Goal: Task Accomplishment & Management: Use online tool/utility

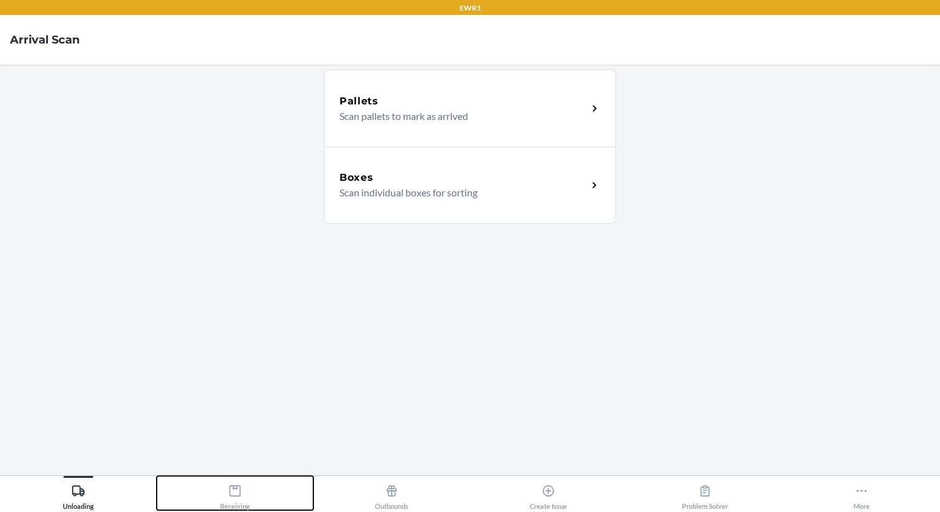
click at [239, 488] on icon at bounding box center [235, 491] width 14 height 14
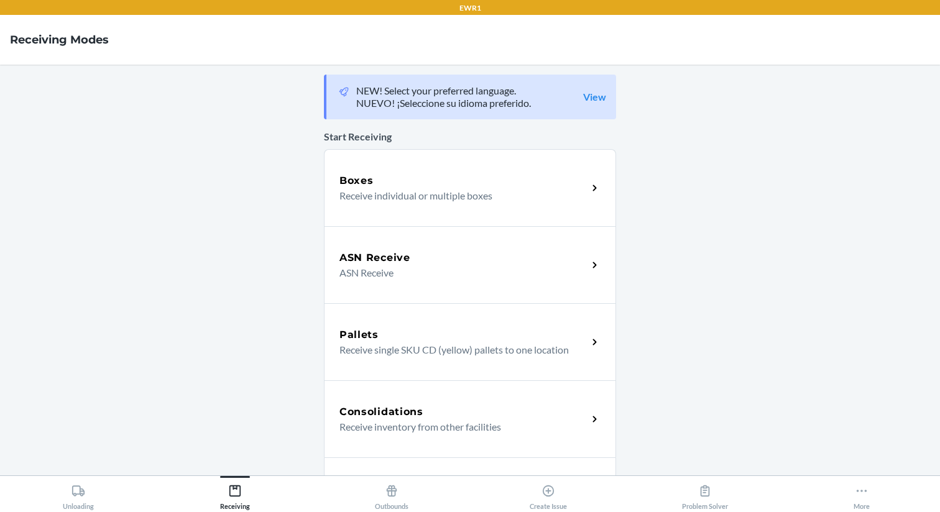
click at [459, 193] on p "Receive individual or multiple boxes" at bounding box center [459, 195] width 238 height 15
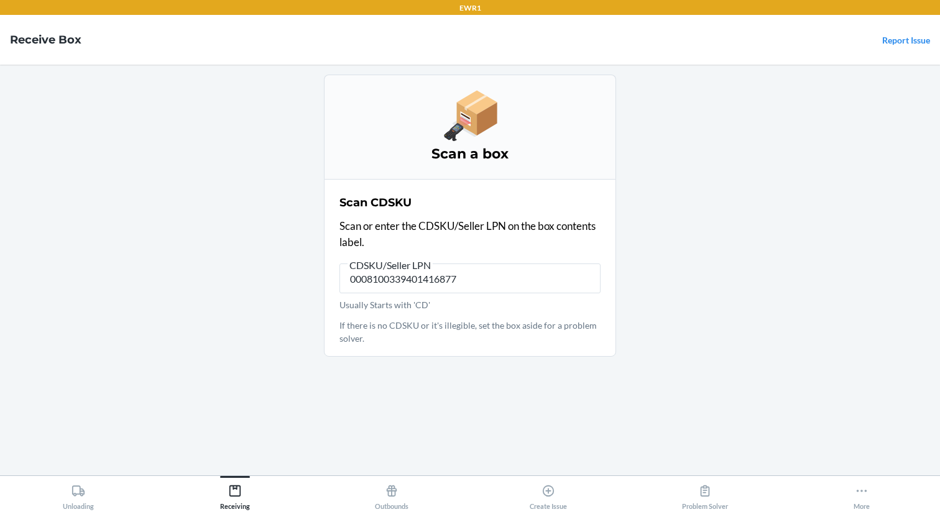
type input "00081003394014168778"
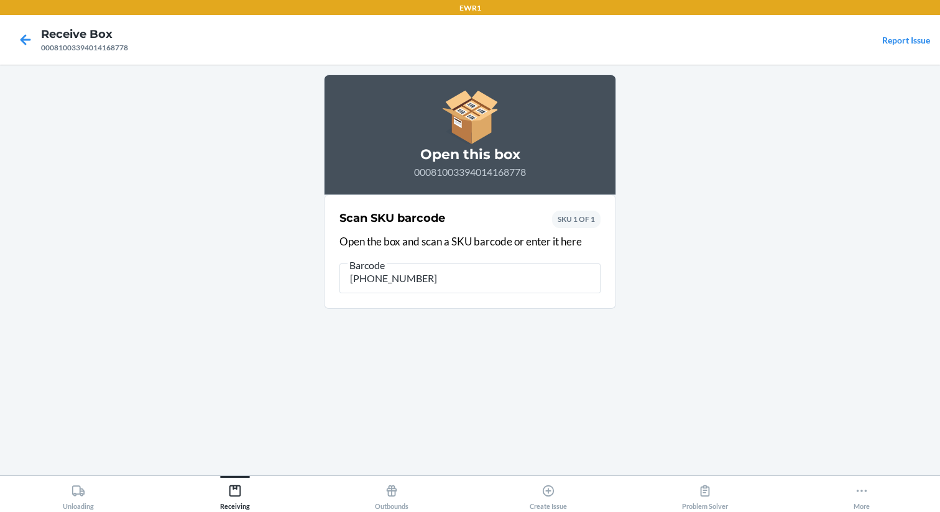
type input "[PHONE_NUMBER]"
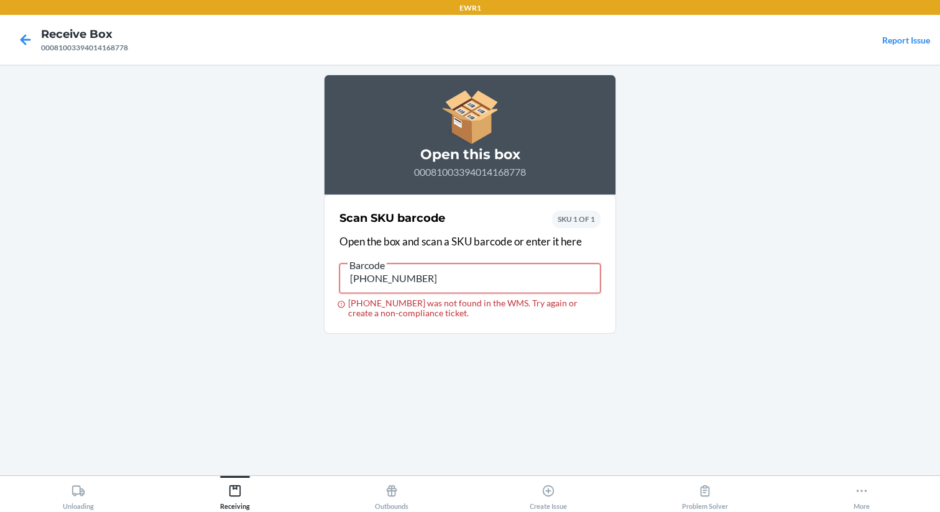
click at [436, 280] on input "[PHONE_NUMBER]" at bounding box center [470, 279] width 261 height 30
type input "0-00001-51412-4"
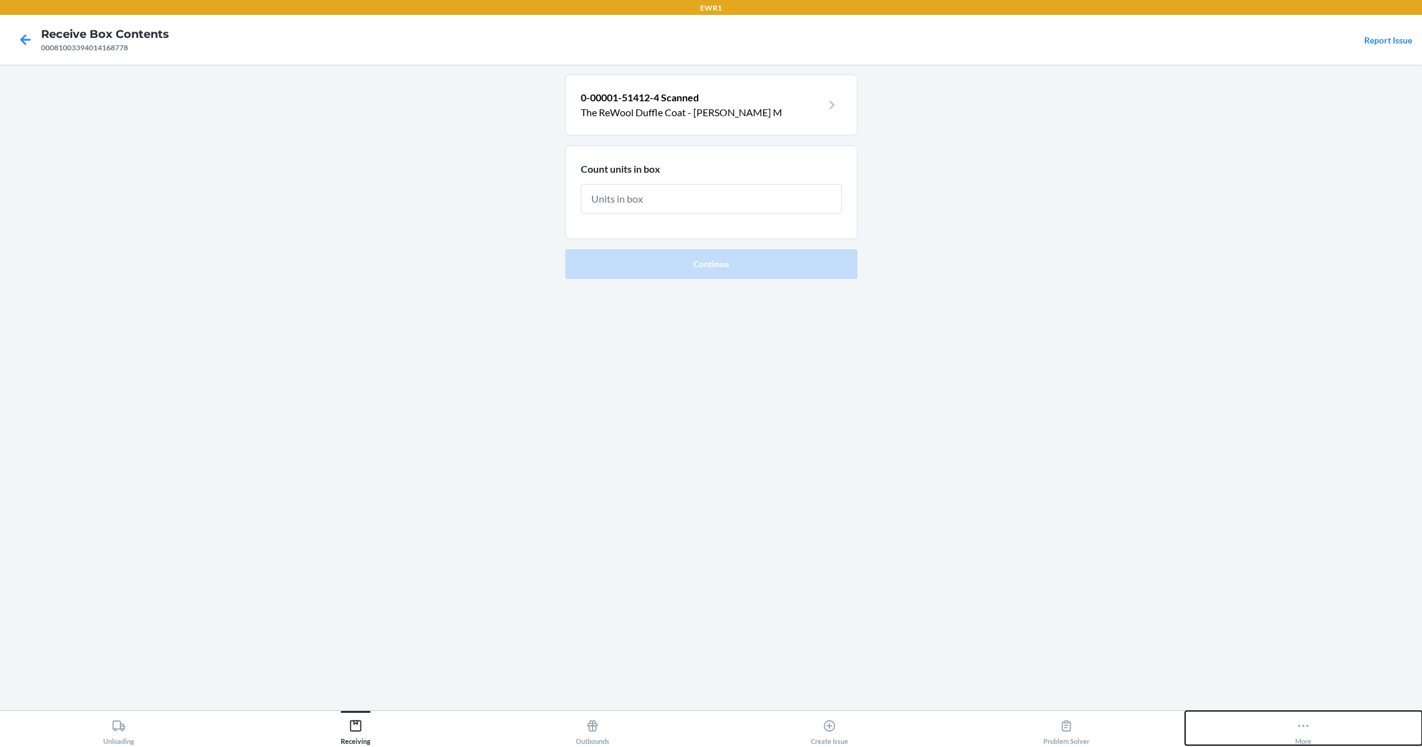
click at [940, 512] on icon at bounding box center [1304, 726] width 14 height 14
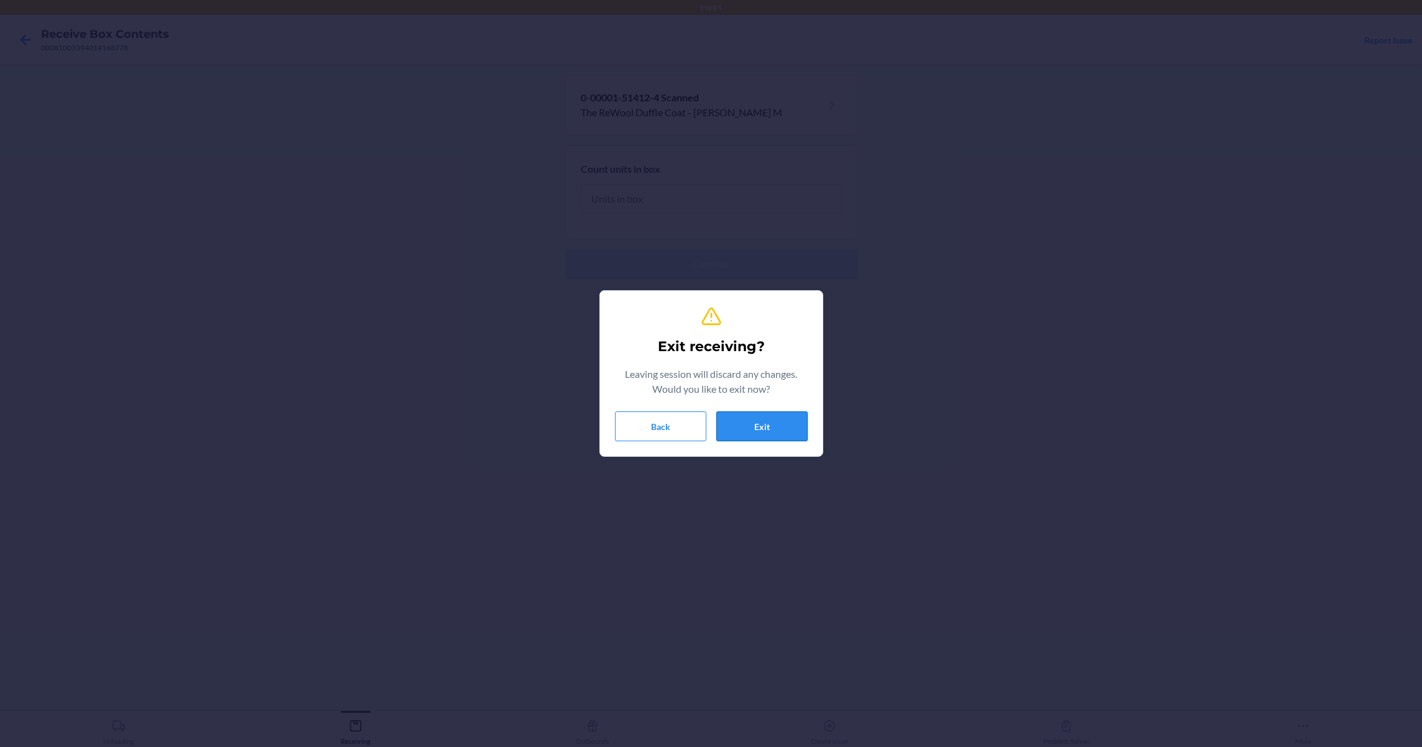
click at [757, 431] on button "Exit" at bounding box center [761, 427] width 91 height 30
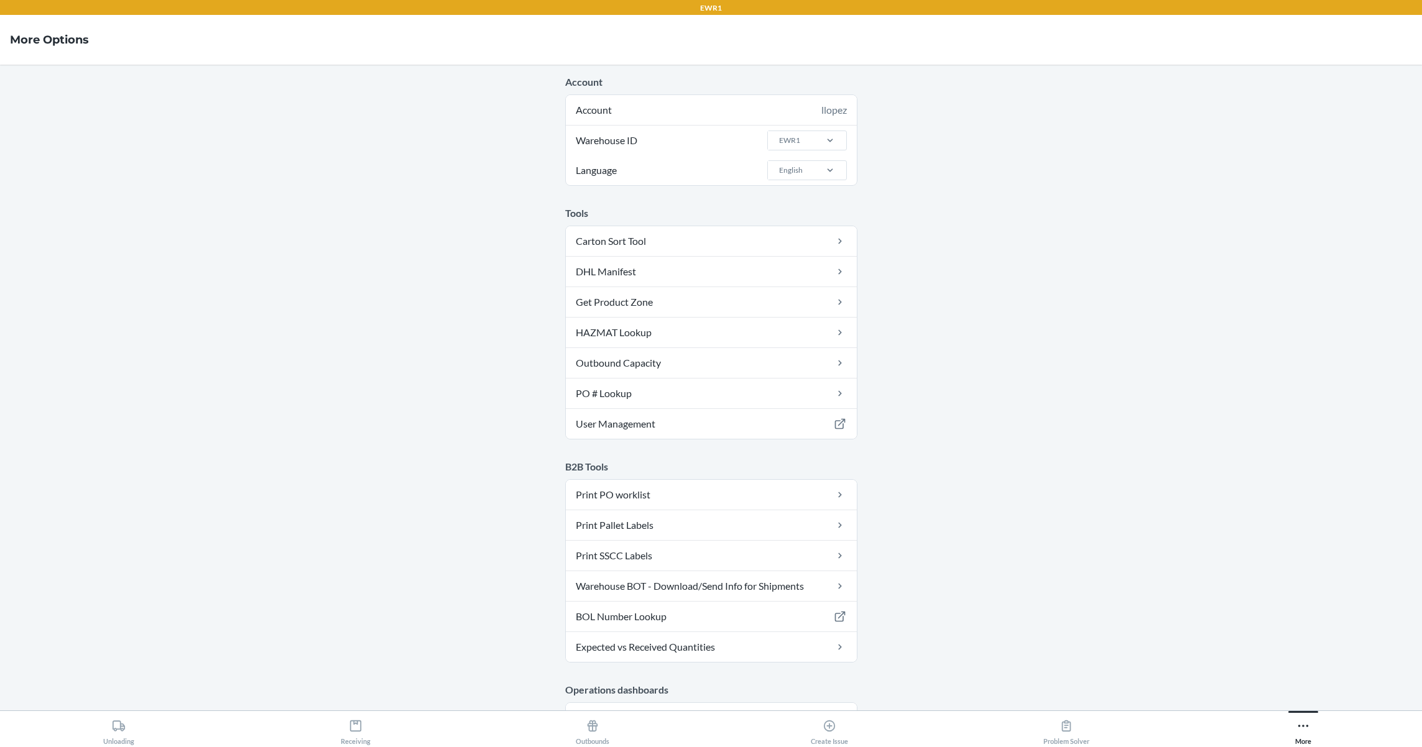
click at [616, 142] on span "Warehouse ID" at bounding box center [606, 141] width 65 height 30
click at [778, 142] on input "Warehouse ID EWR1" at bounding box center [778, 140] width 1 height 11
click at [611, 117] on div "Account llopez" at bounding box center [711, 110] width 291 height 30
click at [652, 111] on div "Account llopez" at bounding box center [711, 110] width 291 height 30
click at [828, 110] on div "llopez" at bounding box center [833, 110] width 25 height 15
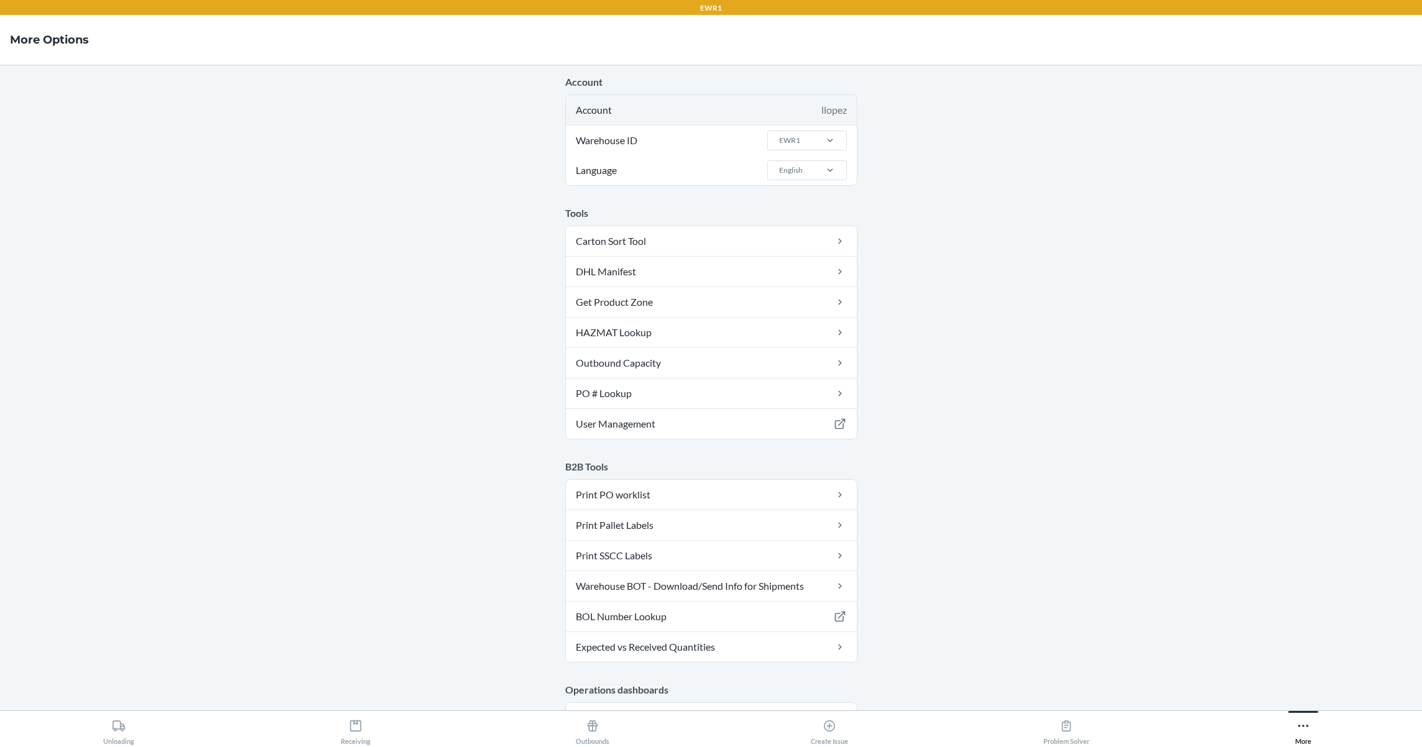
click at [828, 110] on div "llopez" at bounding box center [833, 110] width 25 height 15
click at [587, 109] on div "Account llopez" at bounding box center [711, 110] width 291 height 30
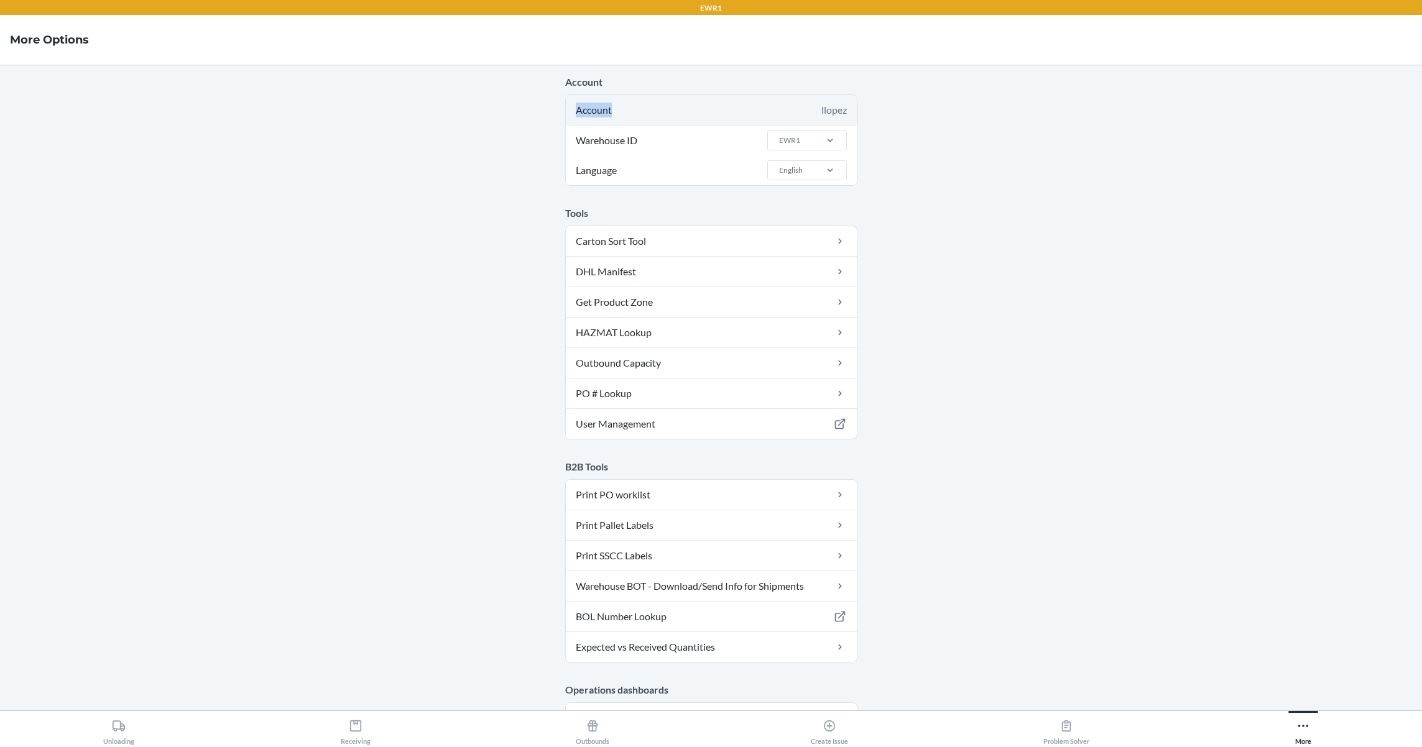
click at [587, 109] on div "Account llopez" at bounding box center [711, 110] width 291 height 30
click at [289, 338] on main "Account Account llopez Warehouse ID EWR1 Language English Tools Carton Sort Too…" at bounding box center [711, 388] width 1422 height 646
